Goal: Check status

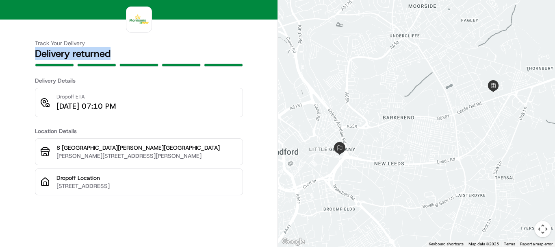
drag, startPoint x: 35, startPoint y: 54, endPoint x: 112, endPoint y: 54, distance: 77.6
click at [112, 54] on div "Track Your Delivery Delivery returned Delivery Details Dropoff ETA [DATE] 07:10…" at bounding box center [139, 123] width 278 height 247
copy h2 "Delivery returned"
